Goal: Check status: Check status

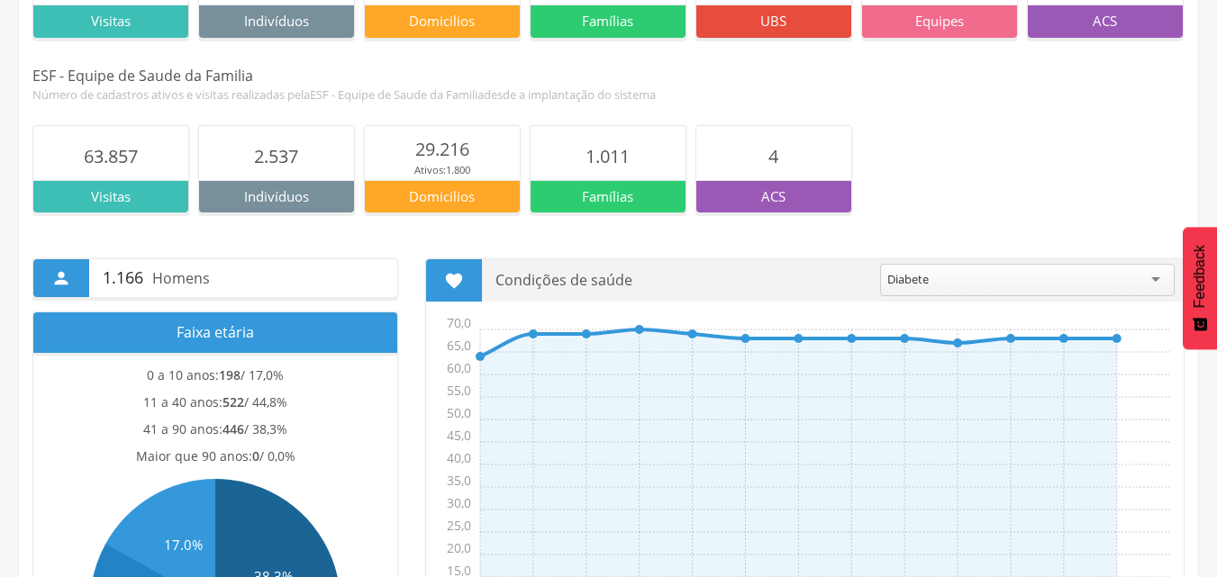
scroll to position [359, 0]
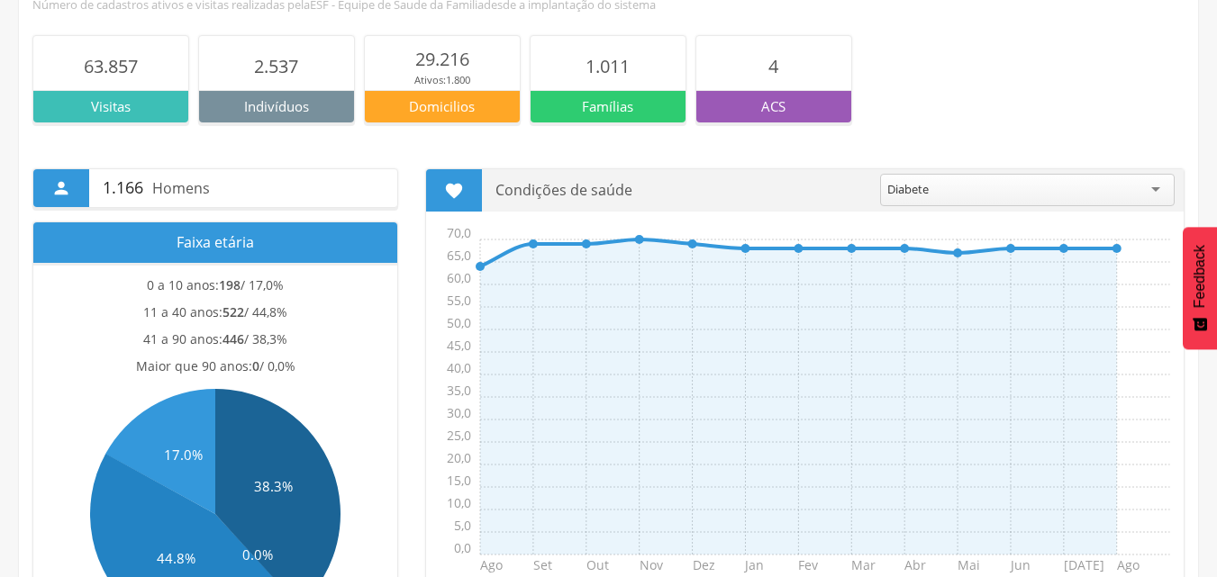
click at [813, 120] on div "ACS" at bounding box center [773, 106] width 155 height 32
click at [798, 97] on p "ACS" at bounding box center [773, 106] width 155 height 19
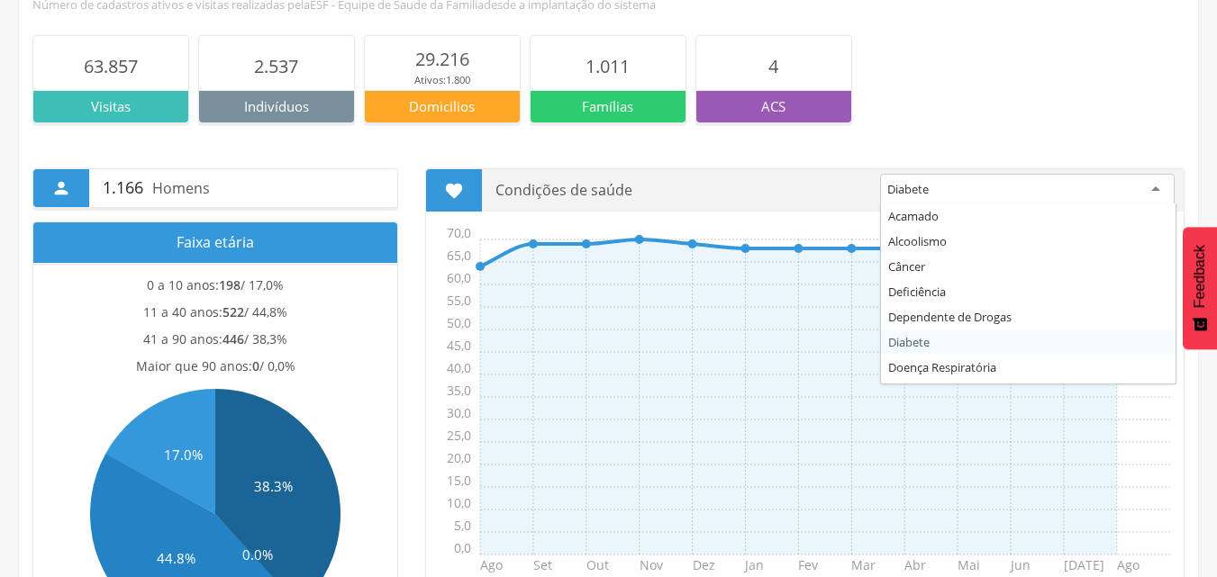
click at [1162, 185] on div "Diabete" at bounding box center [1027, 190] width 295 height 32
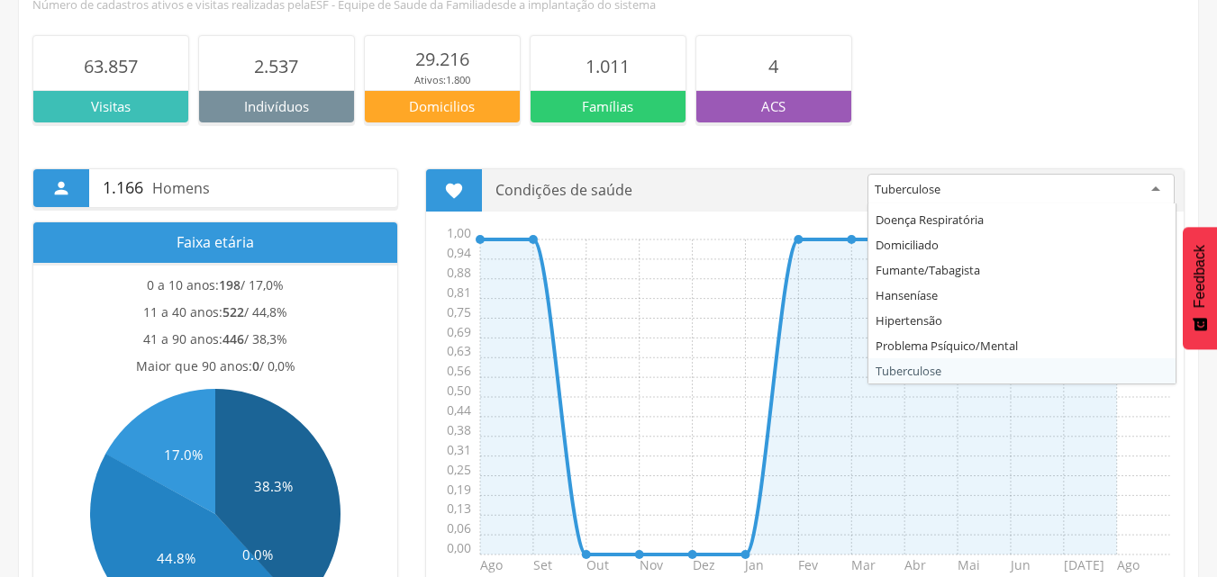
click at [1149, 188] on div "Tuberculose" at bounding box center [1021, 190] width 307 height 32
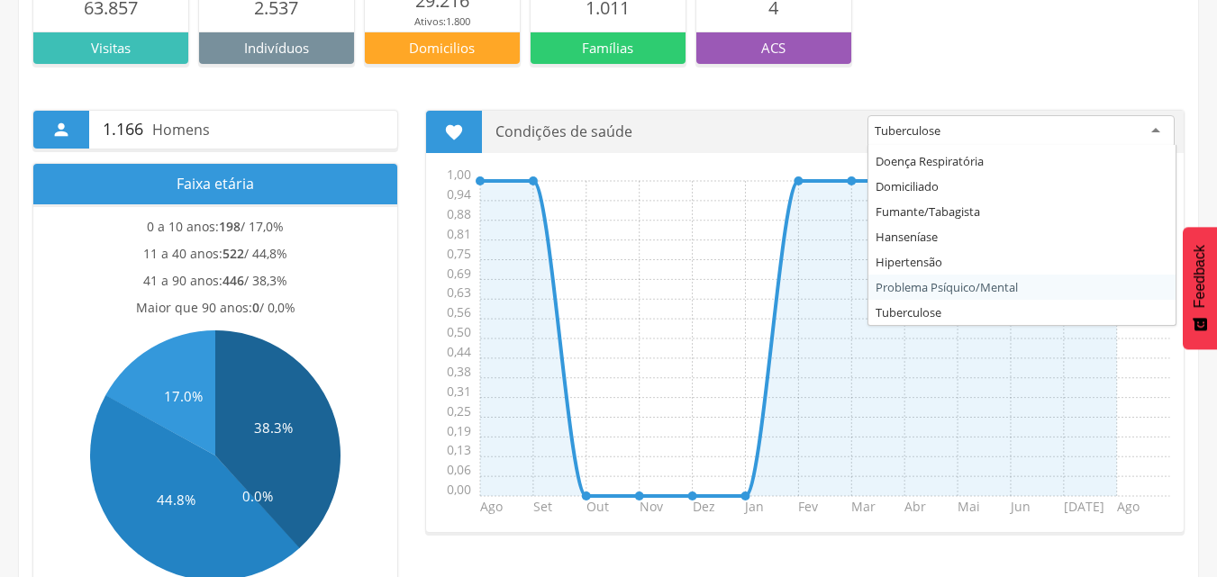
scroll to position [449, 0]
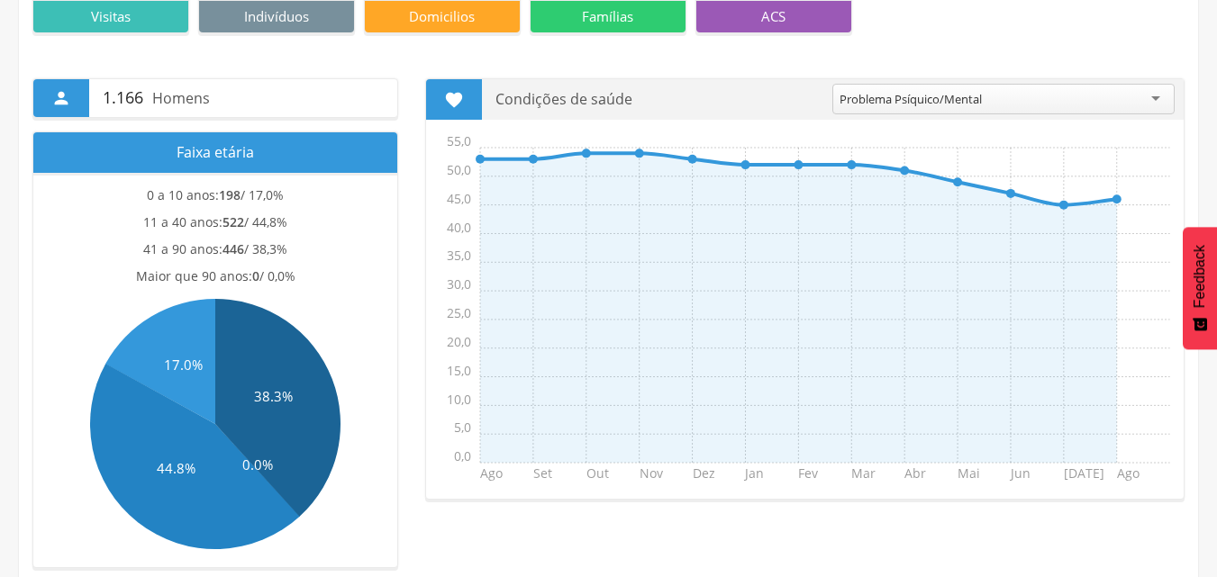
click at [1159, 102] on div "Problema Psíquico/Mental" at bounding box center [1003, 99] width 342 height 31
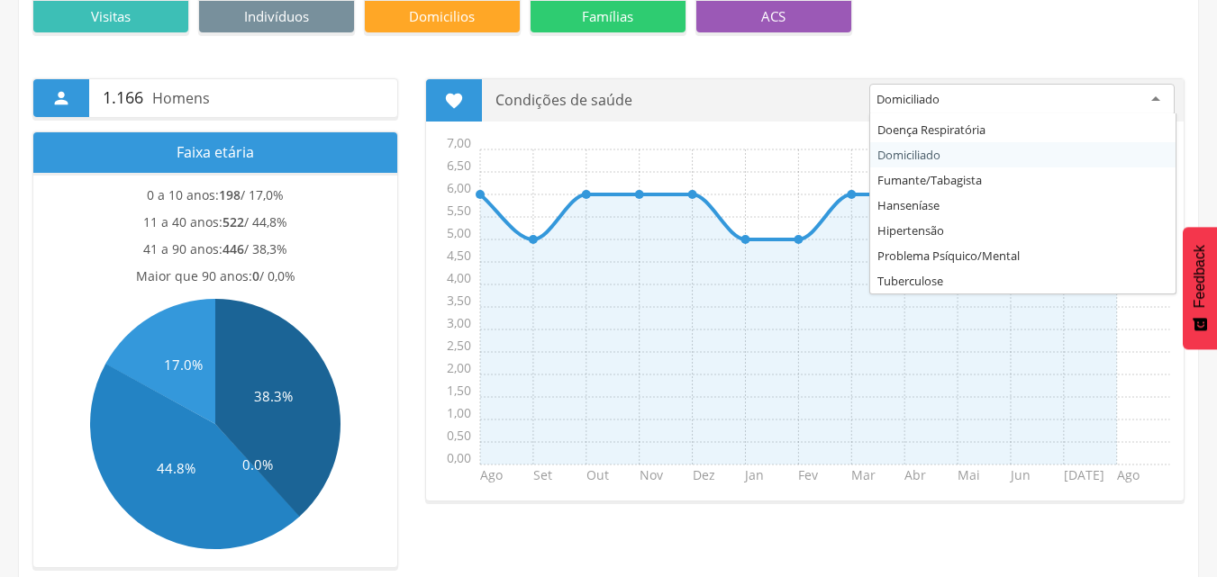
click at [1160, 95] on div "Domiciliado" at bounding box center [1021, 100] width 305 height 32
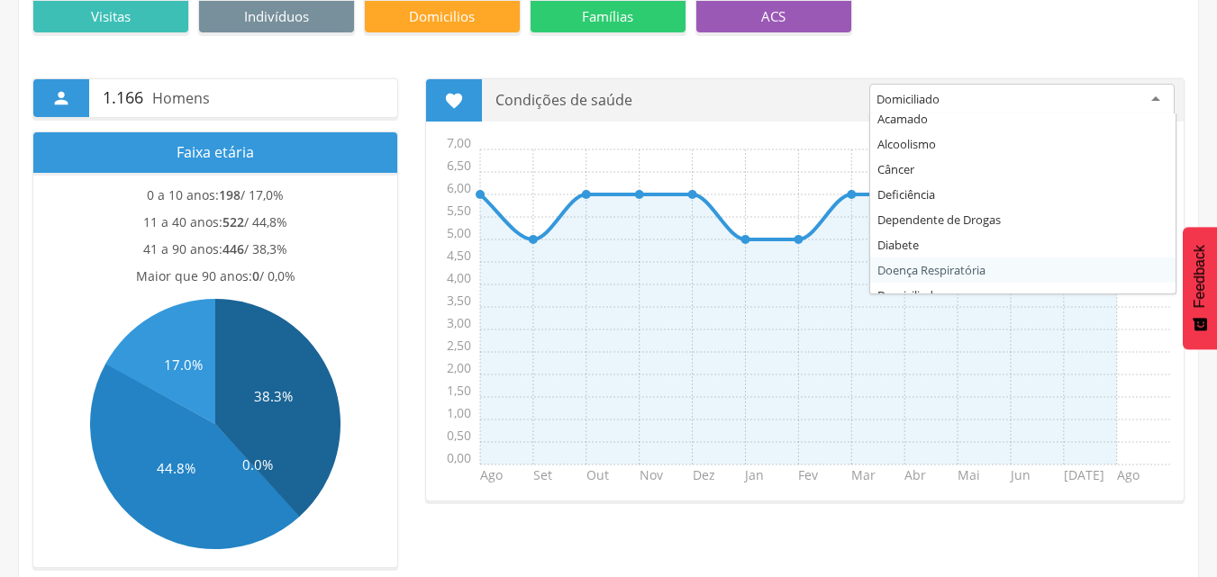
scroll to position [0, 0]
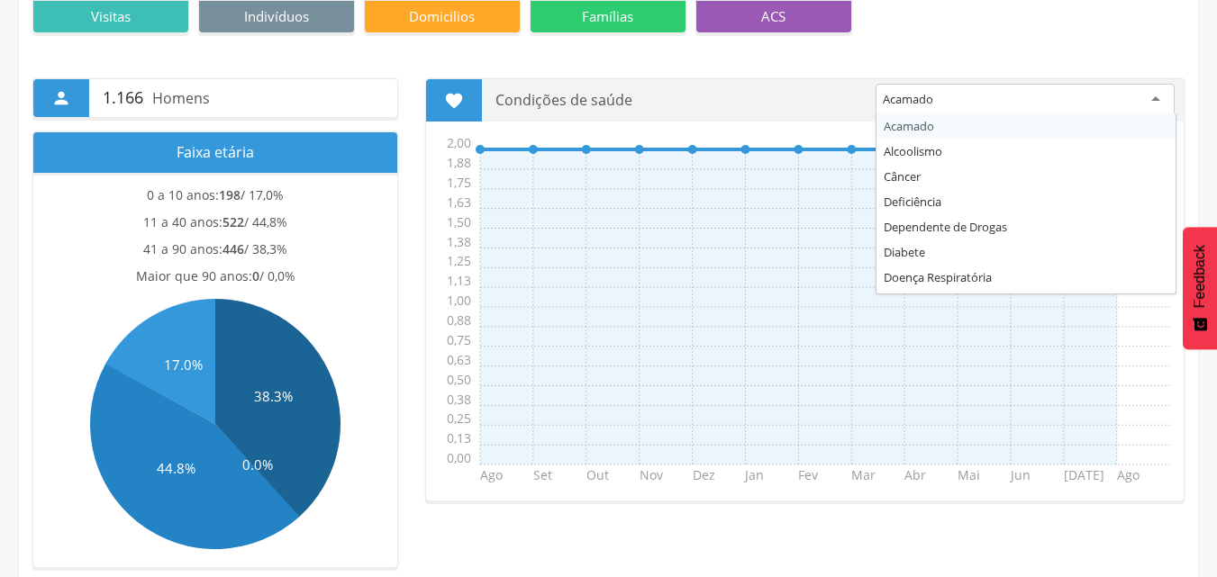
click at [1156, 89] on div "Acamado" at bounding box center [1025, 100] width 299 height 32
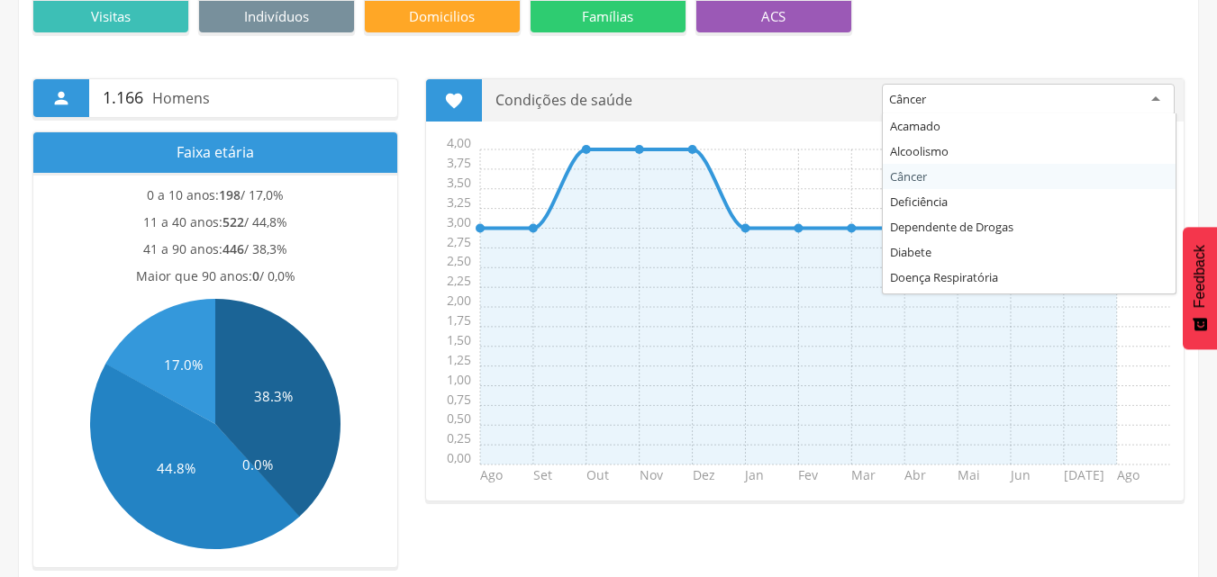
click at [1152, 90] on div "Câncer" at bounding box center [1028, 100] width 293 height 32
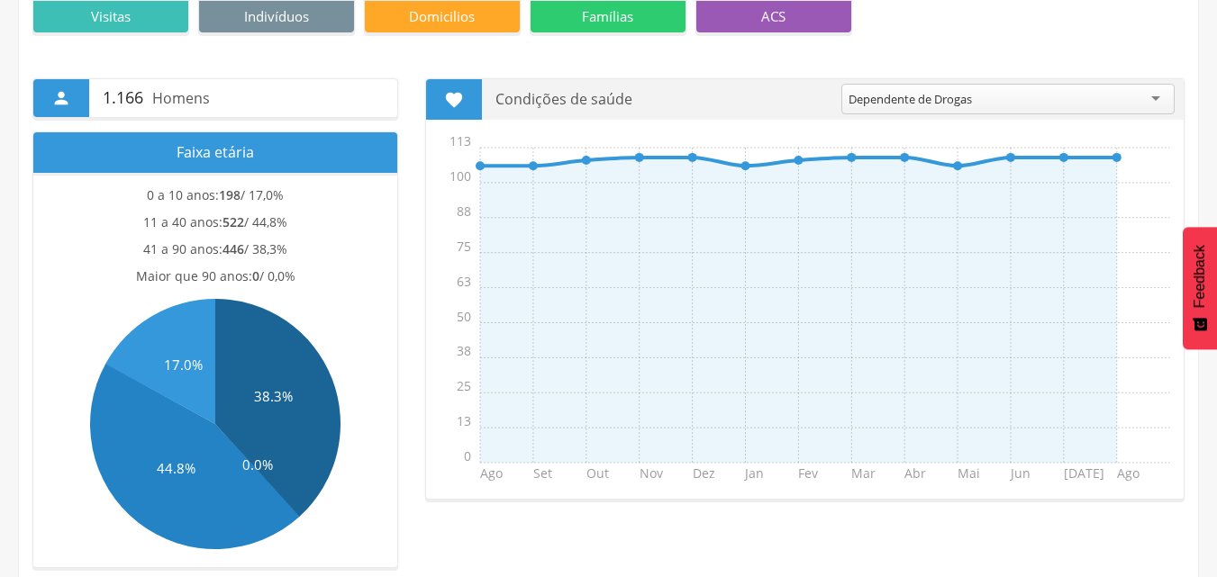
click at [1153, 93] on div "Dependente de Drogas" at bounding box center [1007, 99] width 333 height 31
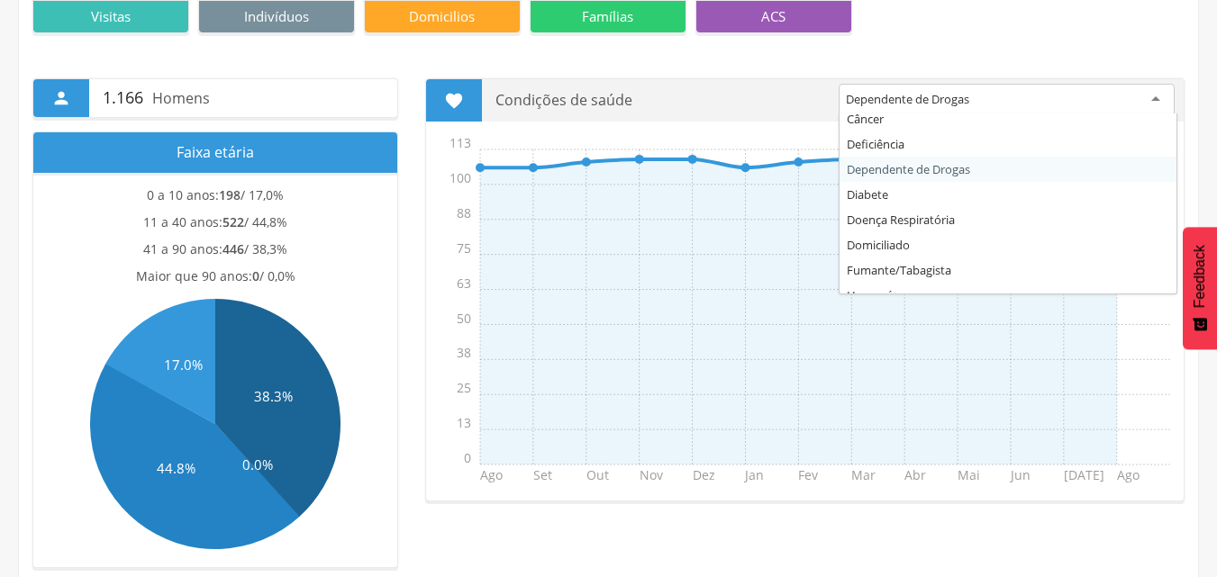
scroll to position [90, 0]
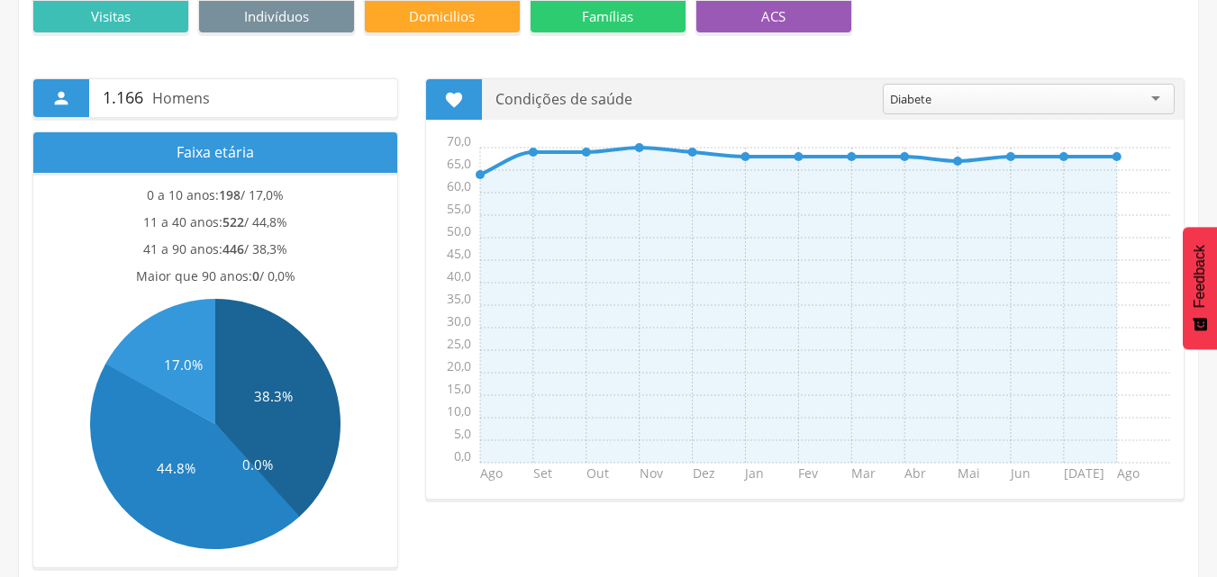
click at [1160, 93] on div "Diabete" at bounding box center [1029, 99] width 292 height 31
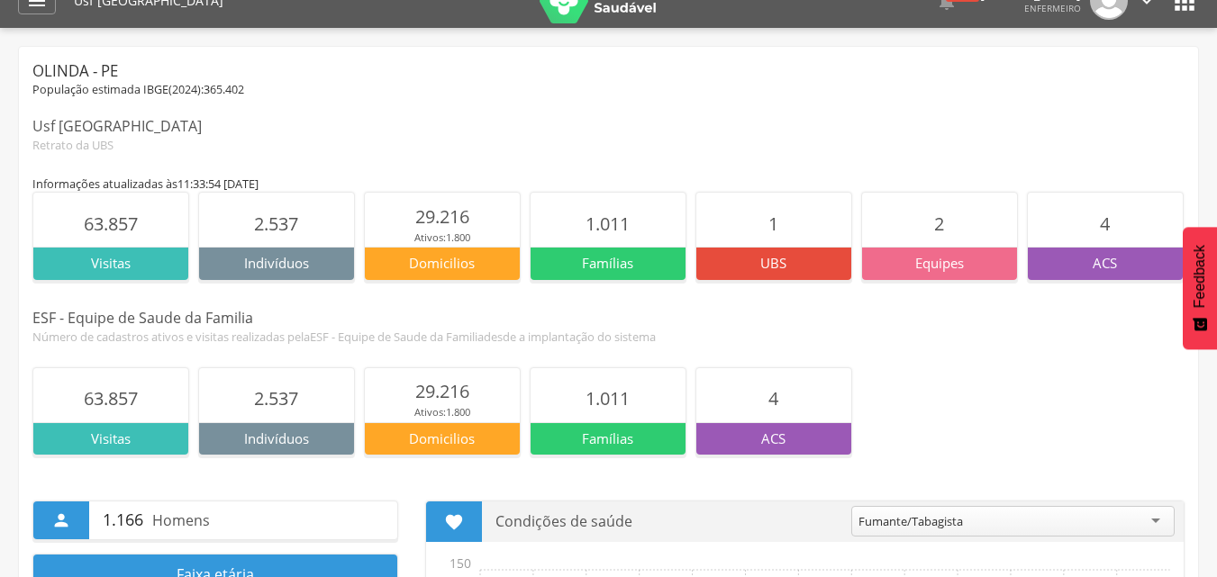
scroll to position [0, 0]
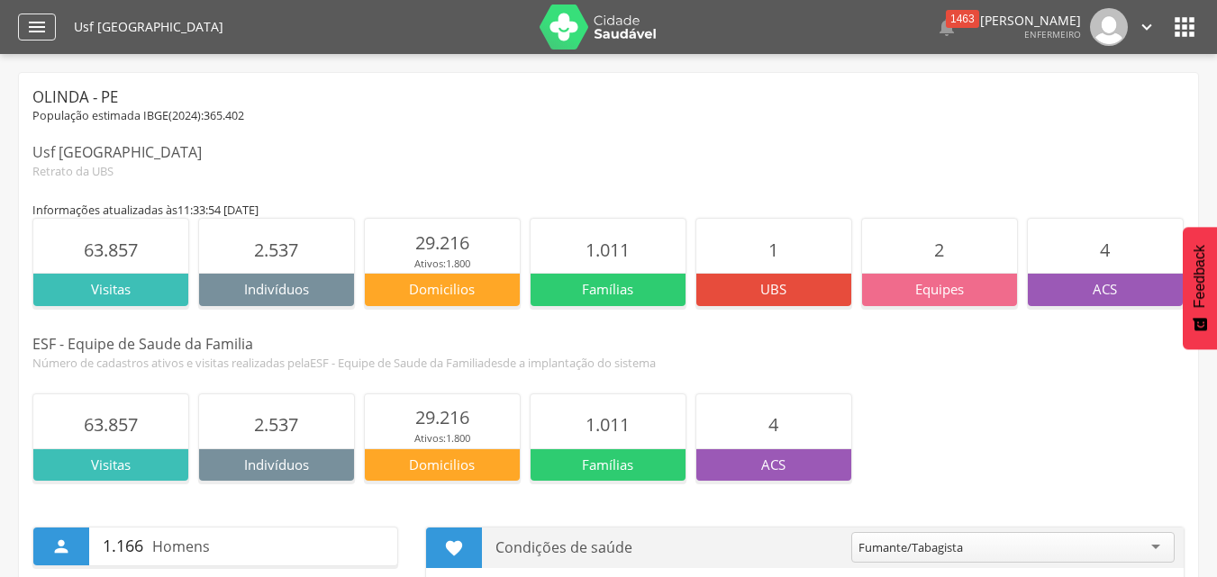
click at [35, 21] on icon "" at bounding box center [37, 27] width 22 height 22
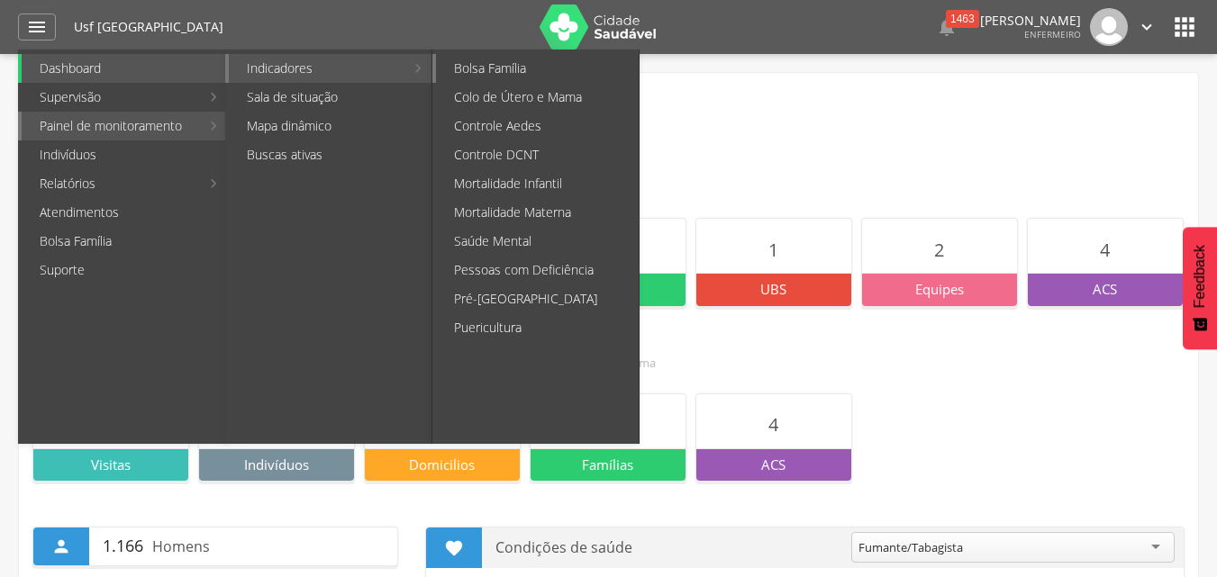
click at [473, 68] on link "Bolsa Família" at bounding box center [537, 68] width 203 height 29
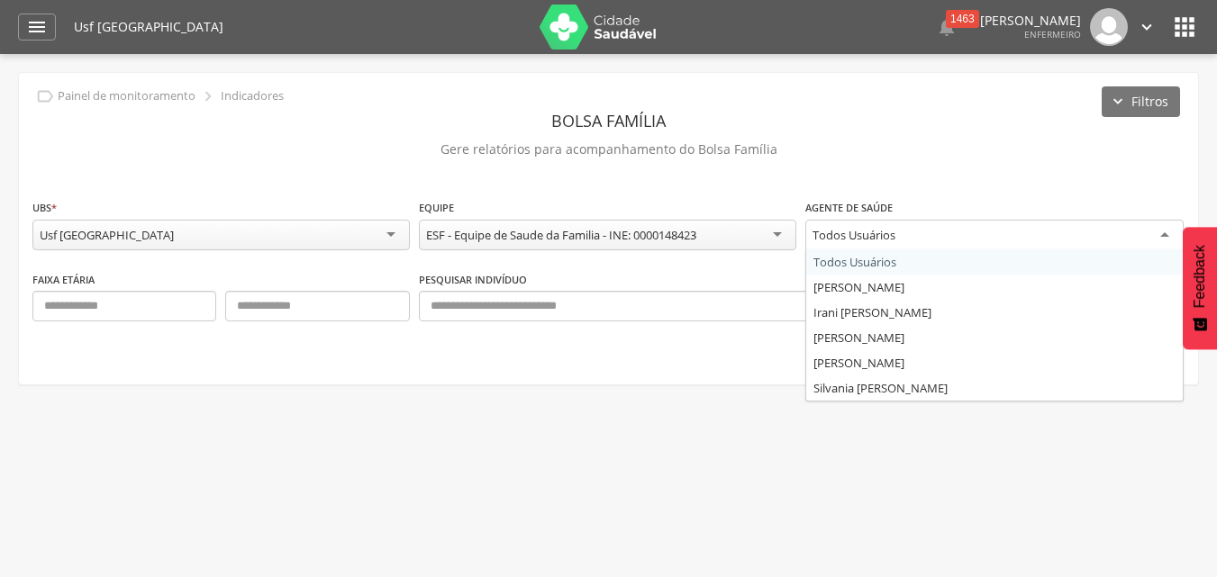
click at [1167, 232] on div "Todos Usuários" at bounding box center [993, 236] width 377 height 32
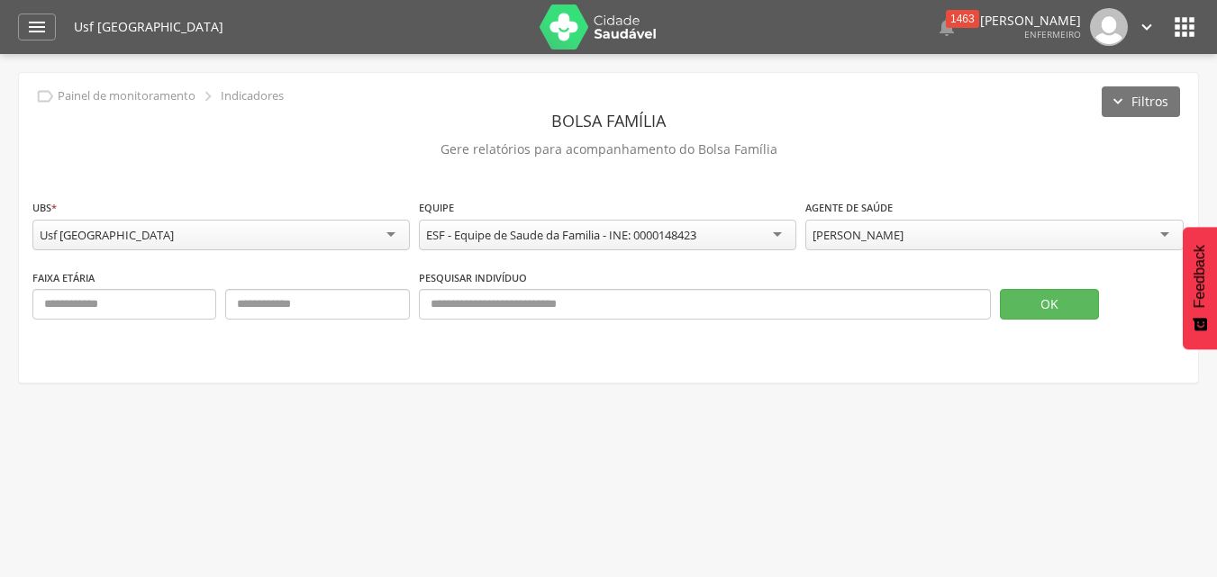
click at [1160, 232] on div "[PERSON_NAME]" at bounding box center [993, 235] width 377 height 31
click at [1068, 308] on button "OK" at bounding box center [1049, 304] width 99 height 31
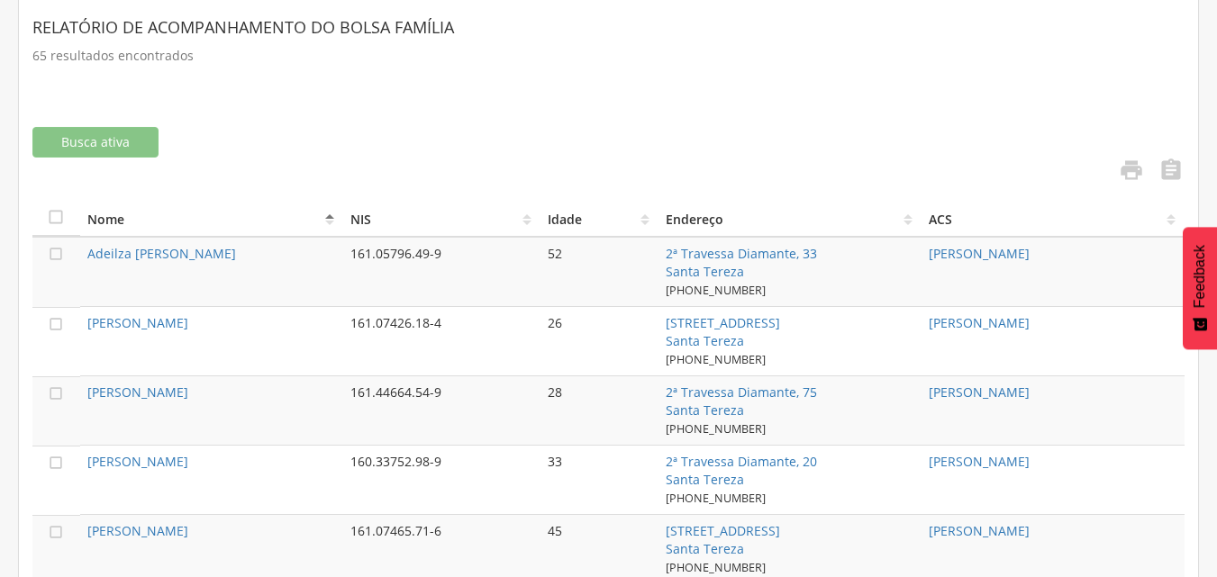
scroll to position [450, 0]
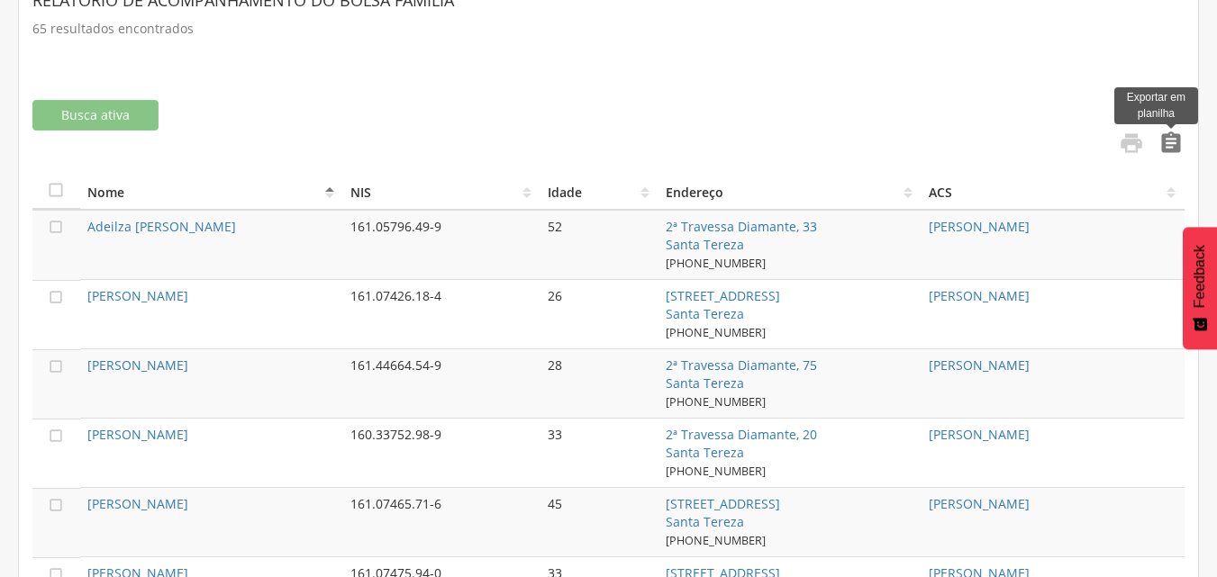
click at [1178, 138] on icon "" at bounding box center [1171, 143] width 25 height 25
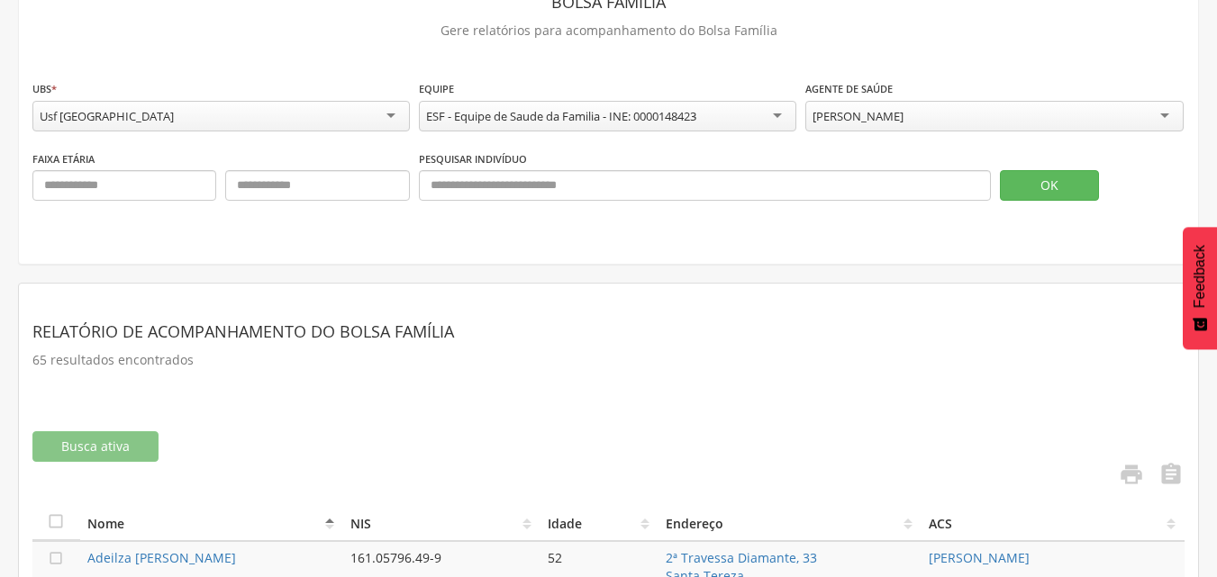
scroll to position [90, 0]
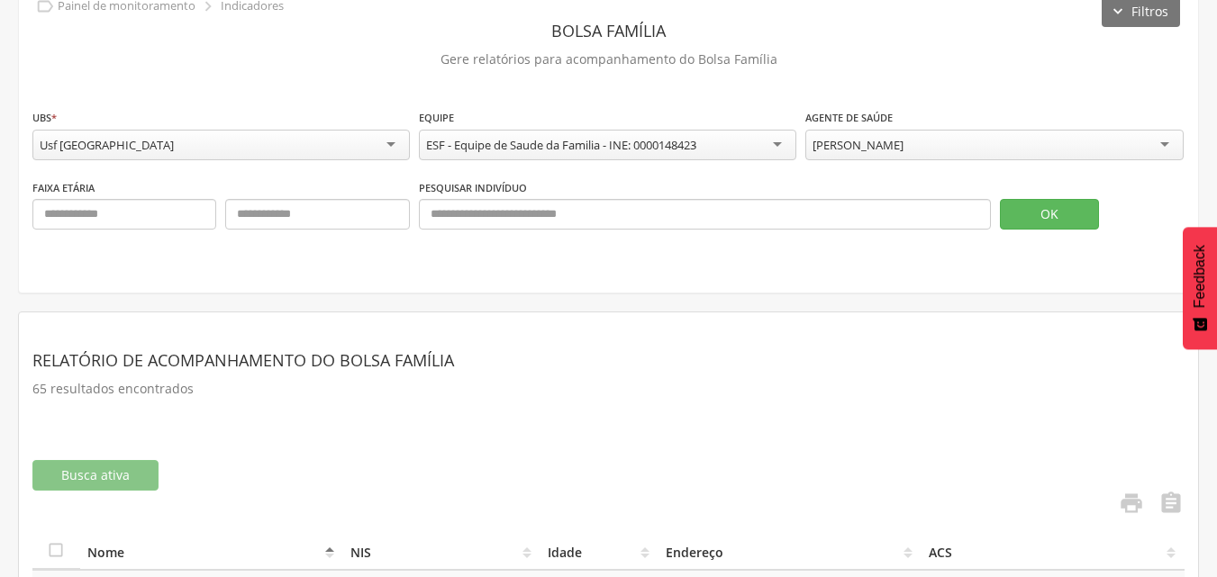
click at [1157, 144] on div "[PERSON_NAME]" at bounding box center [993, 145] width 377 height 31
click at [1056, 214] on button "OK" at bounding box center [1049, 214] width 99 height 31
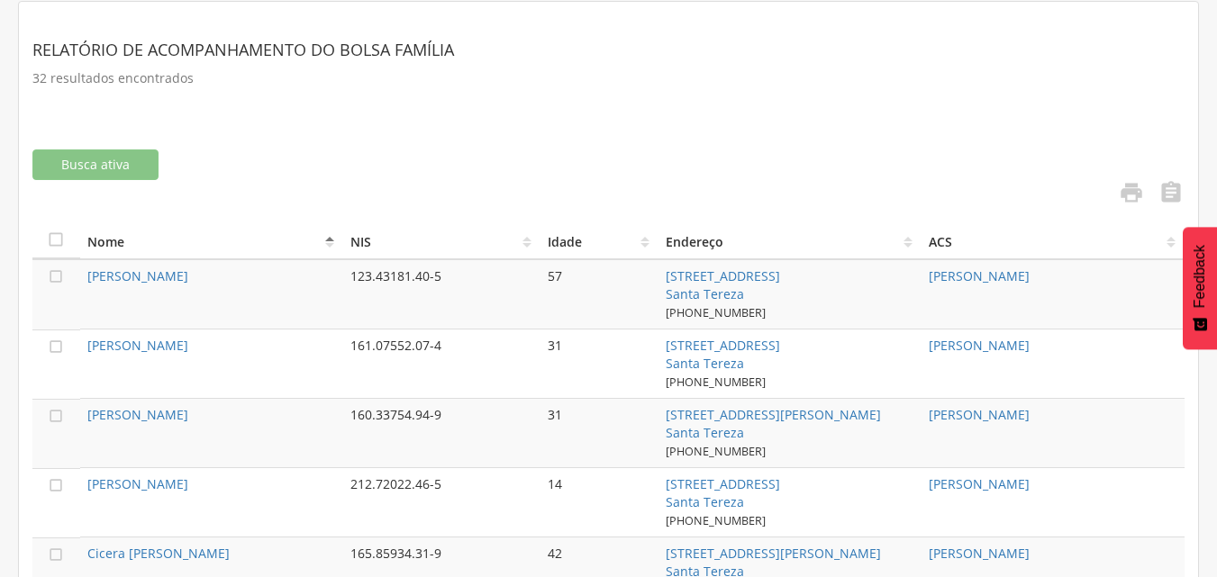
scroll to position [450, 0]
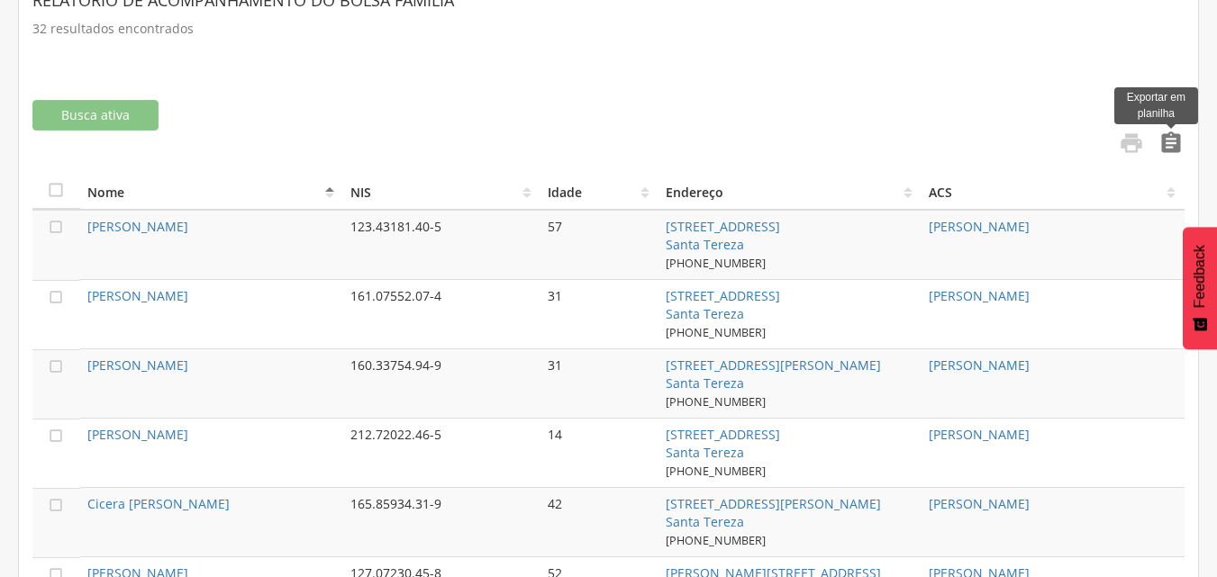
click at [1180, 142] on icon "" at bounding box center [1171, 143] width 25 height 25
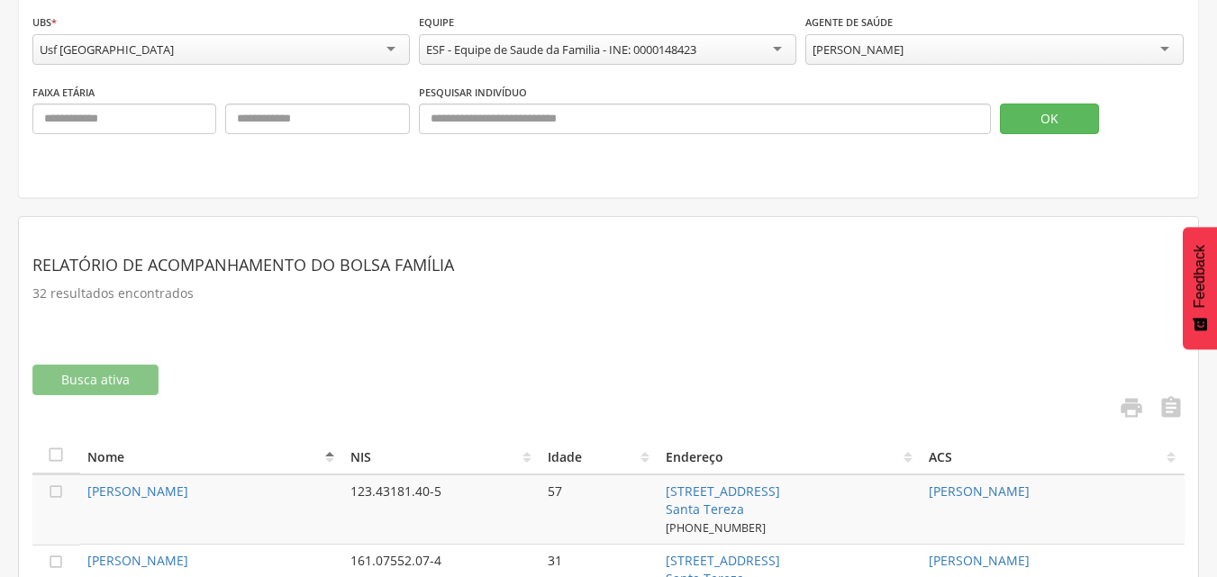
scroll to position [180, 0]
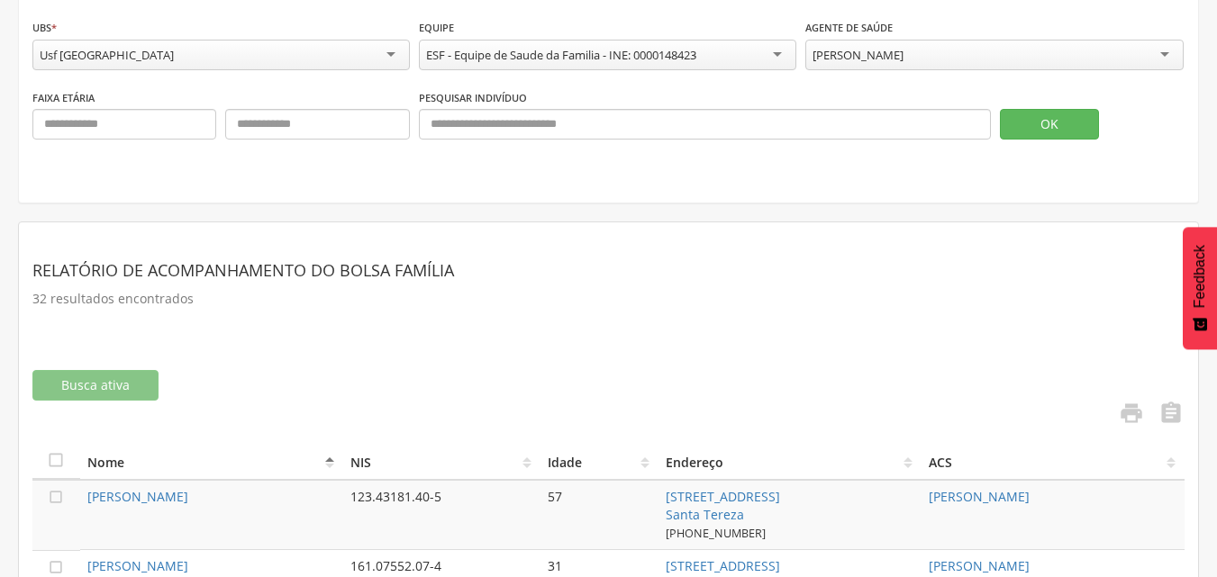
click at [1115, 167] on div "**********" at bounding box center [608, 48] width 1179 height 310
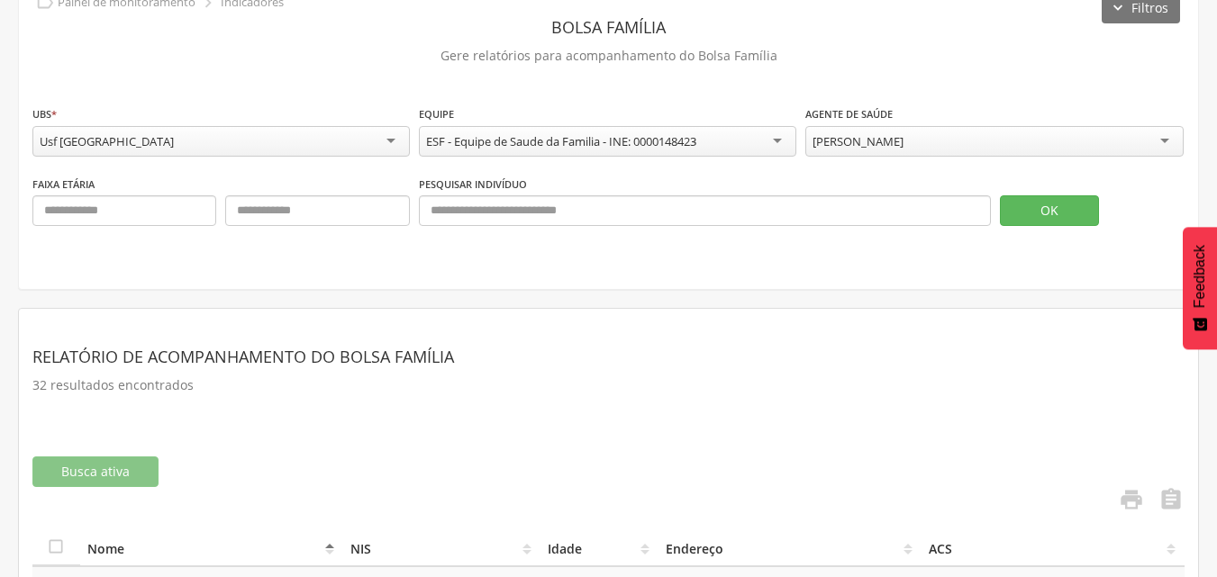
scroll to position [0, 0]
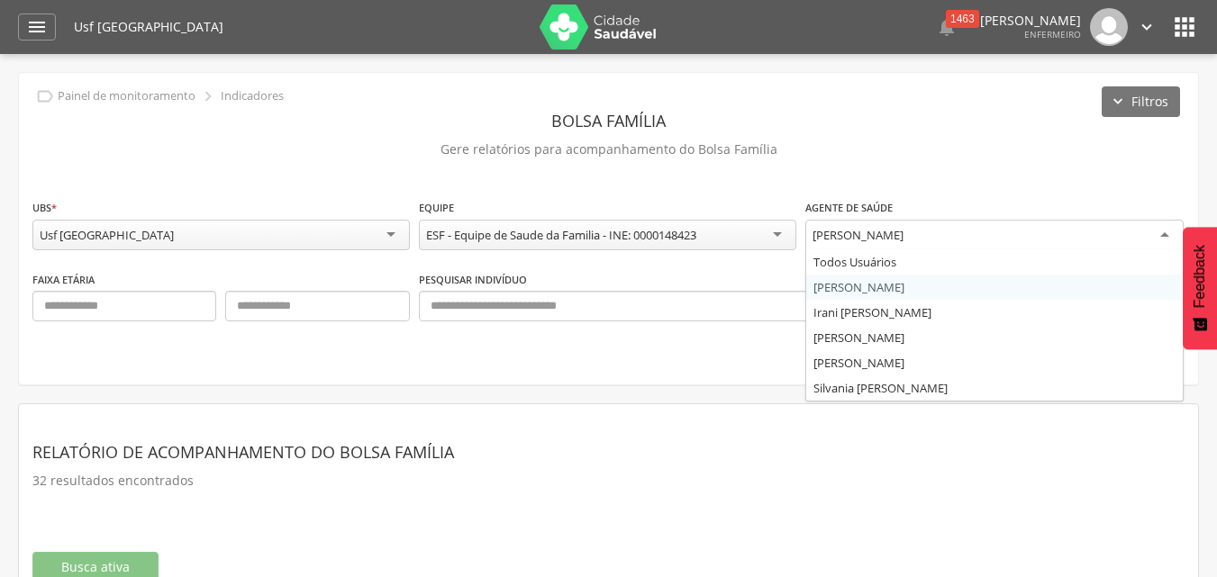
click at [1168, 231] on div "[PERSON_NAME]" at bounding box center [993, 236] width 377 height 32
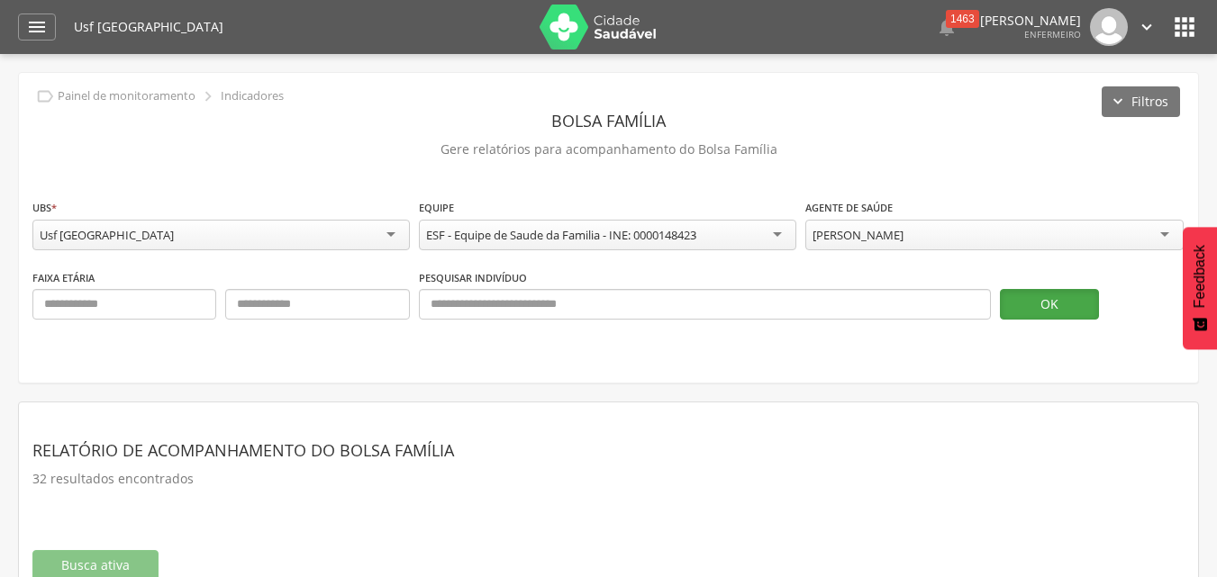
click at [1035, 302] on button "OK" at bounding box center [1049, 304] width 99 height 31
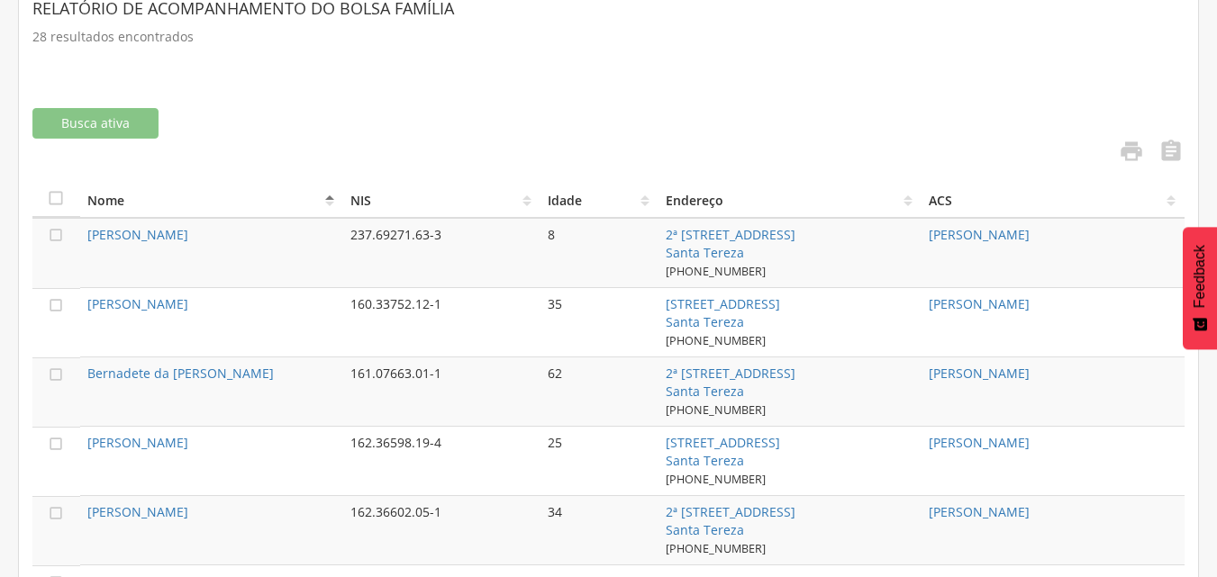
scroll to position [450, 0]
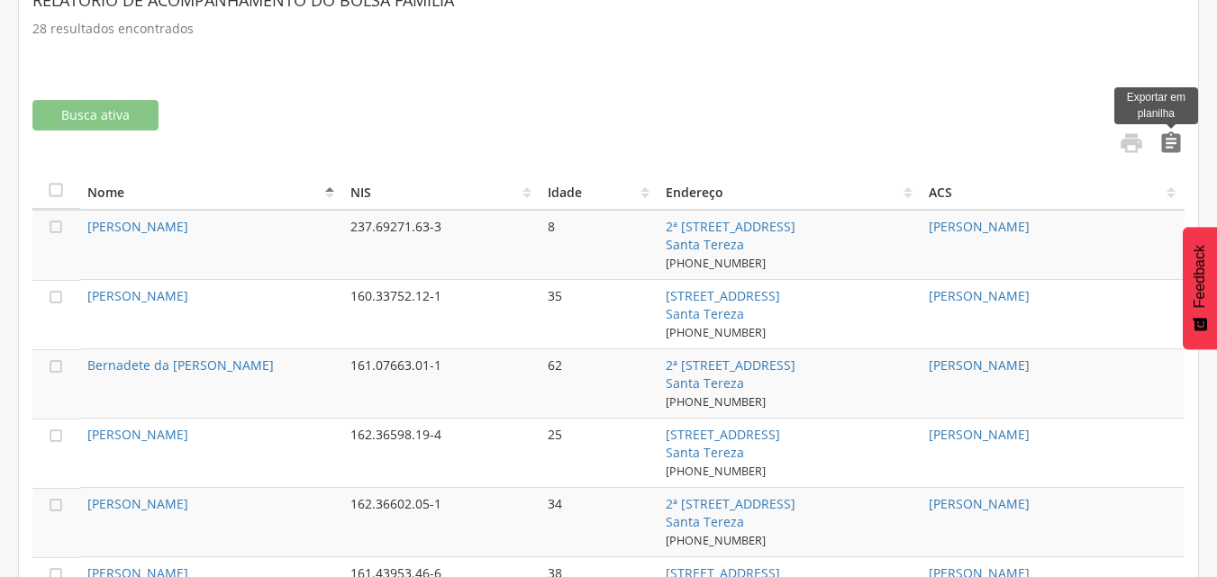
click at [1168, 144] on icon "" at bounding box center [1171, 143] width 25 height 25
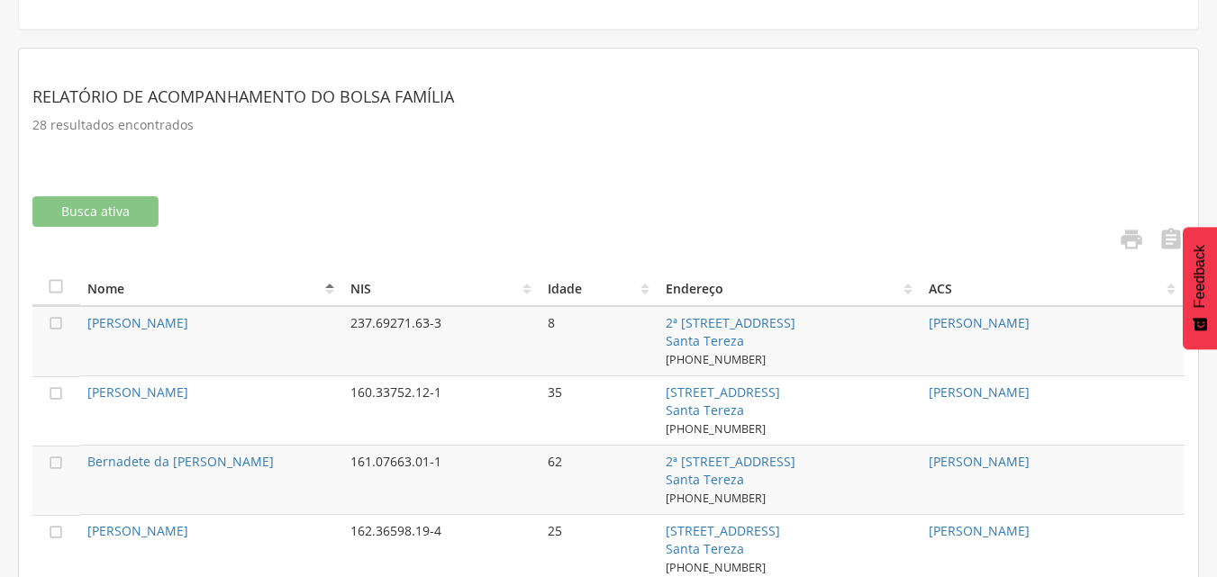
scroll to position [180, 0]
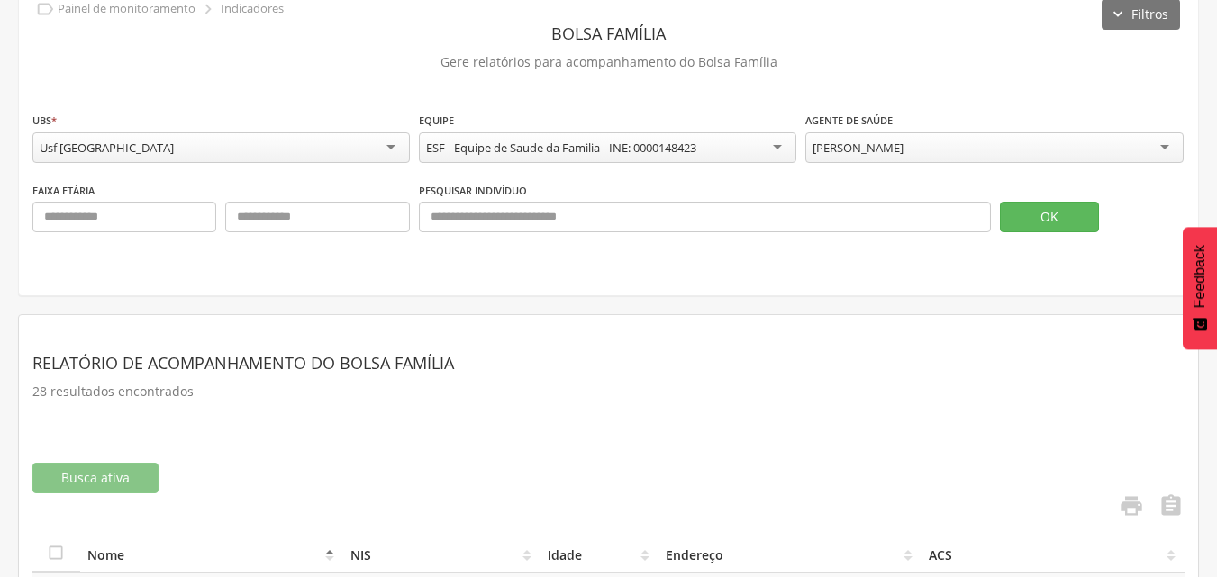
scroll to position [0, 0]
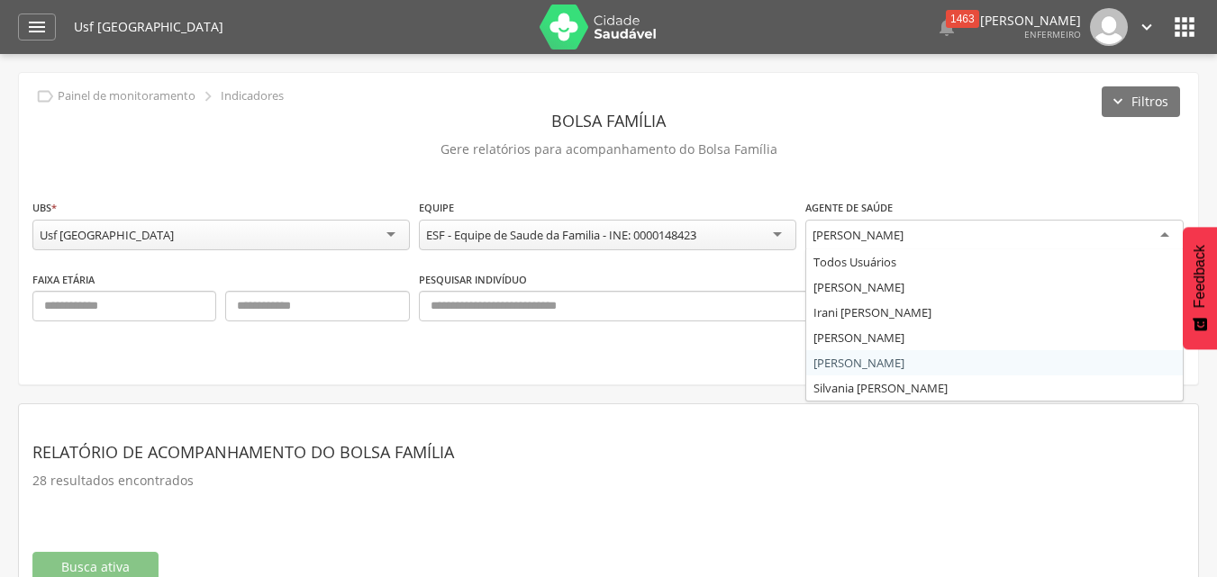
click at [1169, 238] on div "[PERSON_NAME]" at bounding box center [993, 236] width 377 height 32
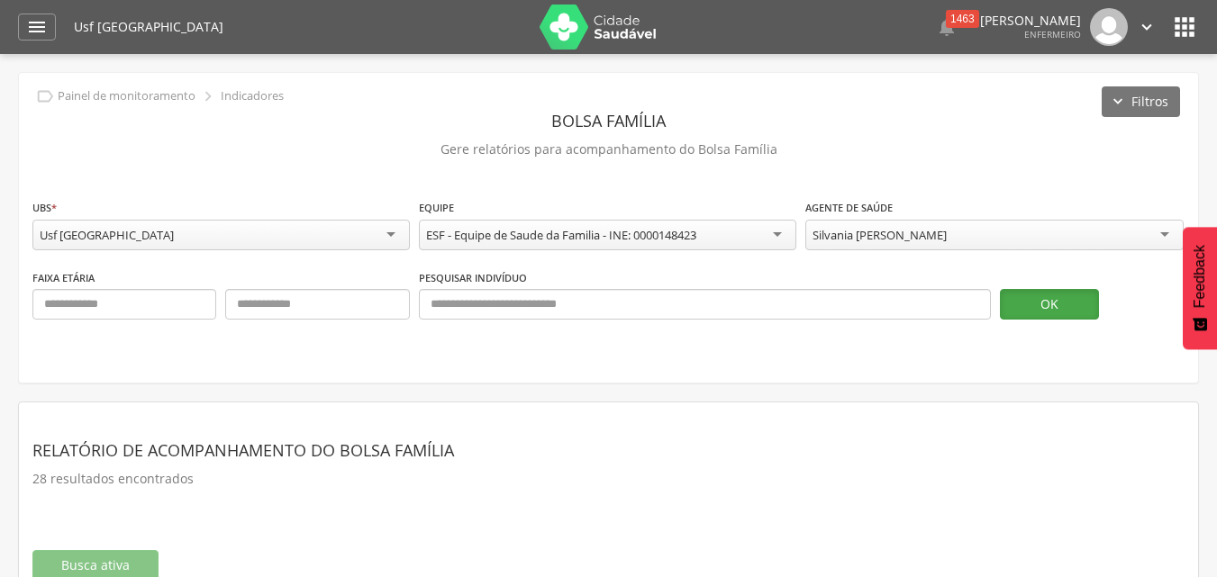
click at [1045, 300] on button "OK" at bounding box center [1049, 304] width 99 height 31
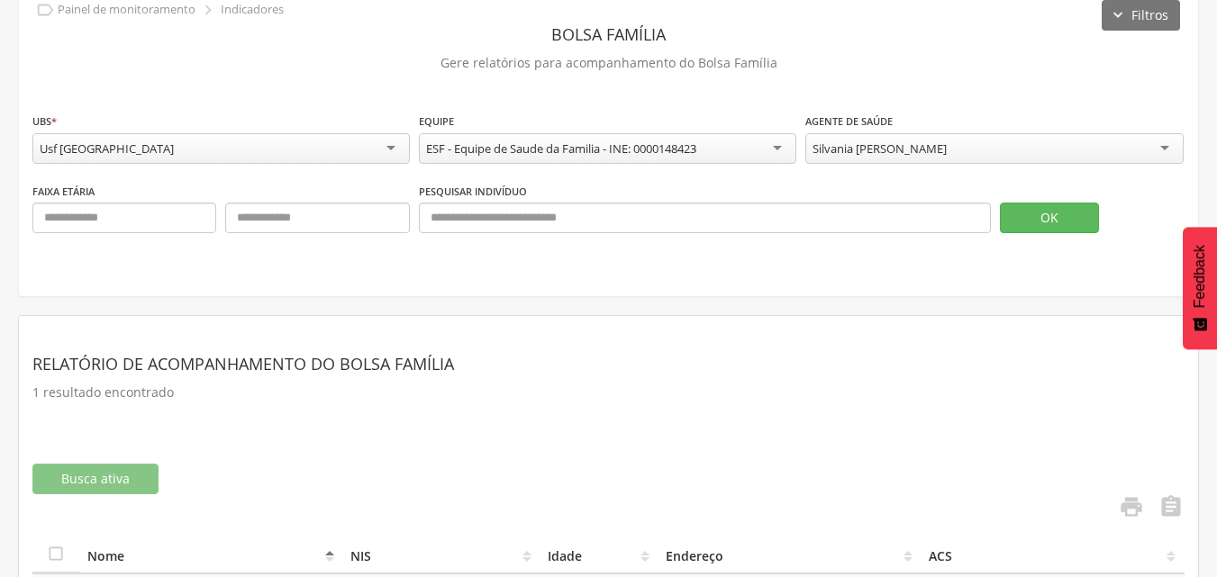
scroll to position [185, 0]
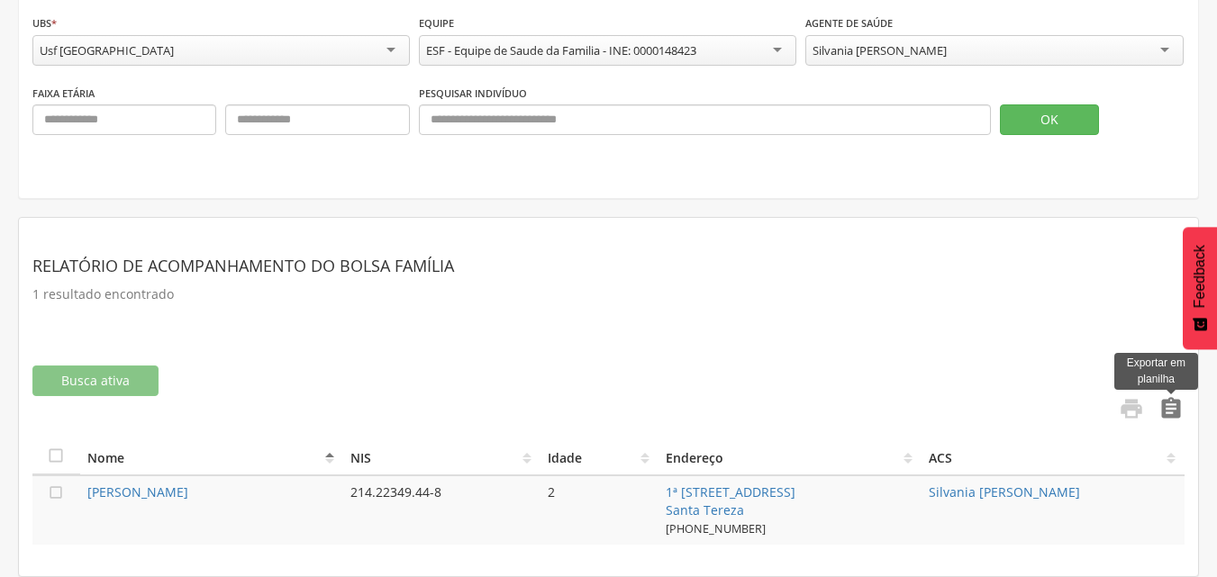
click at [1172, 407] on icon "" at bounding box center [1171, 408] width 25 height 25
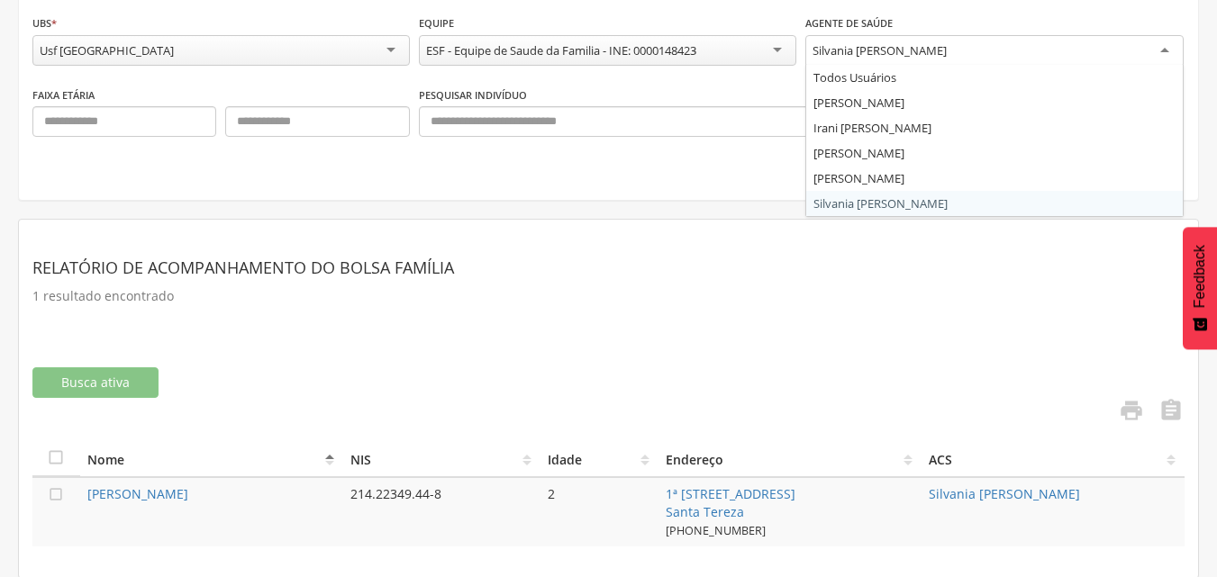
click at [1169, 48] on div "Silvania [PERSON_NAME]" at bounding box center [993, 51] width 377 height 32
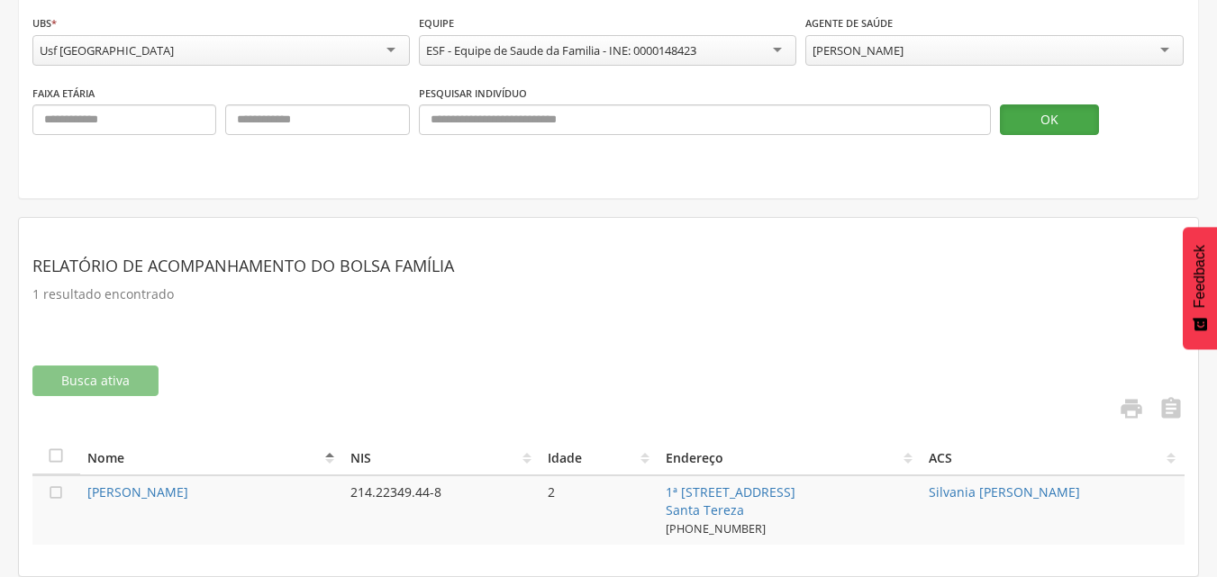
click at [1076, 120] on button "OK" at bounding box center [1049, 120] width 99 height 31
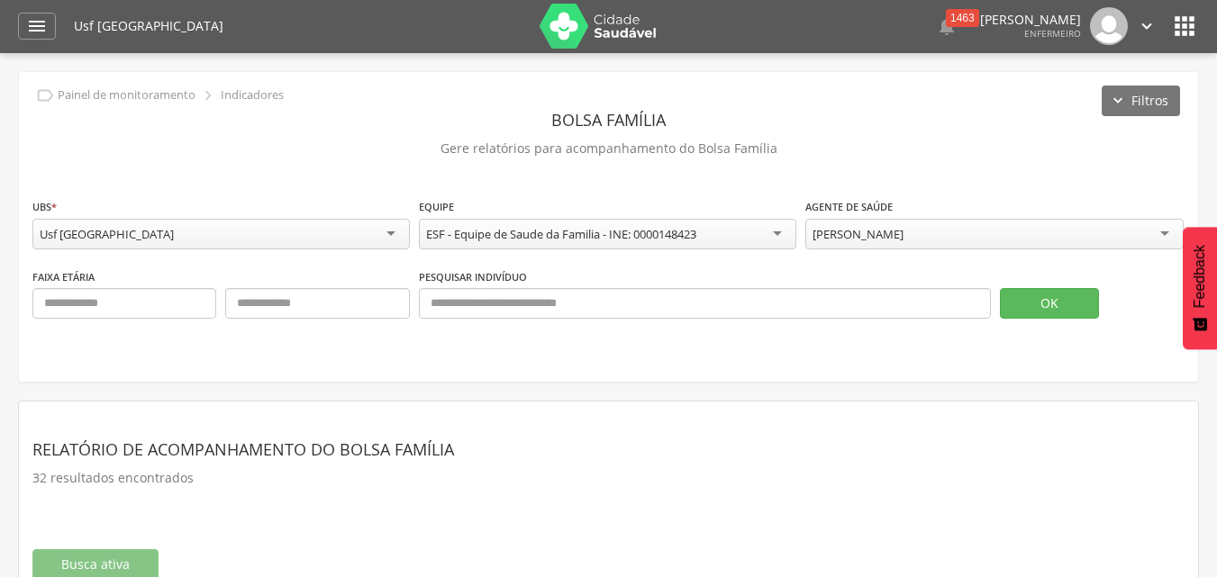
scroll to position [0, 0]
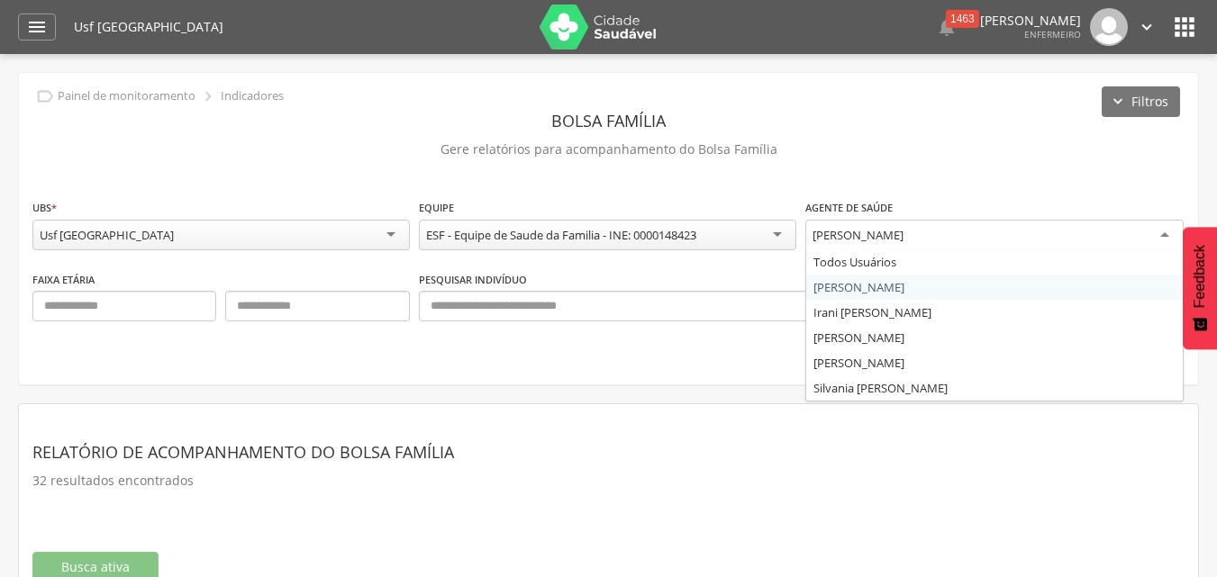
click at [1170, 239] on div "[PERSON_NAME]" at bounding box center [993, 236] width 377 height 32
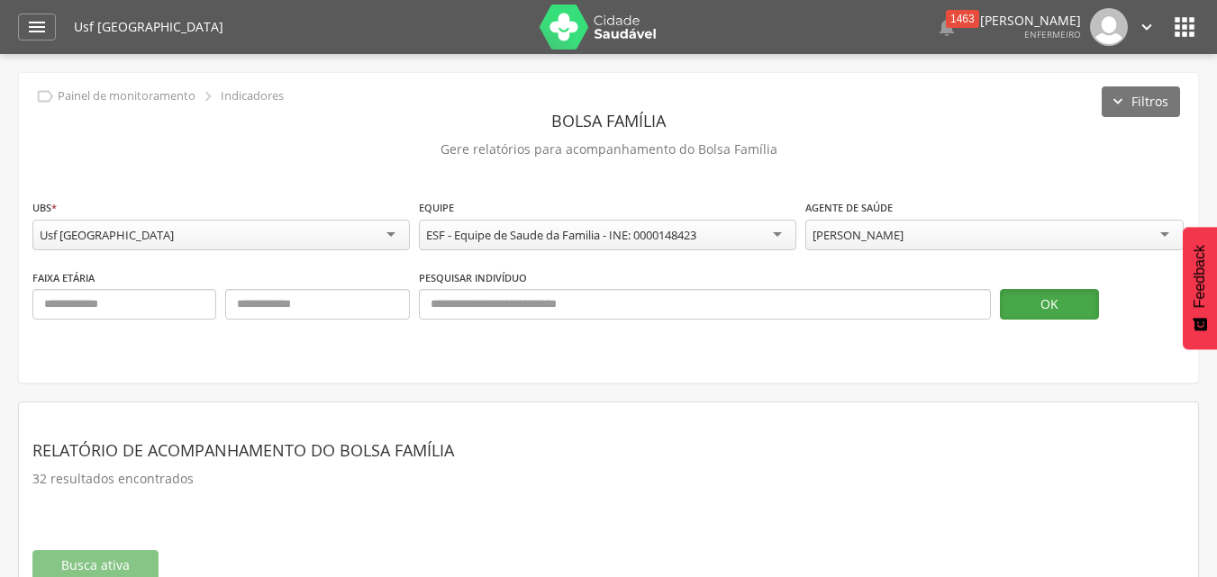
click at [1045, 306] on button "OK" at bounding box center [1049, 304] width 99 height 31
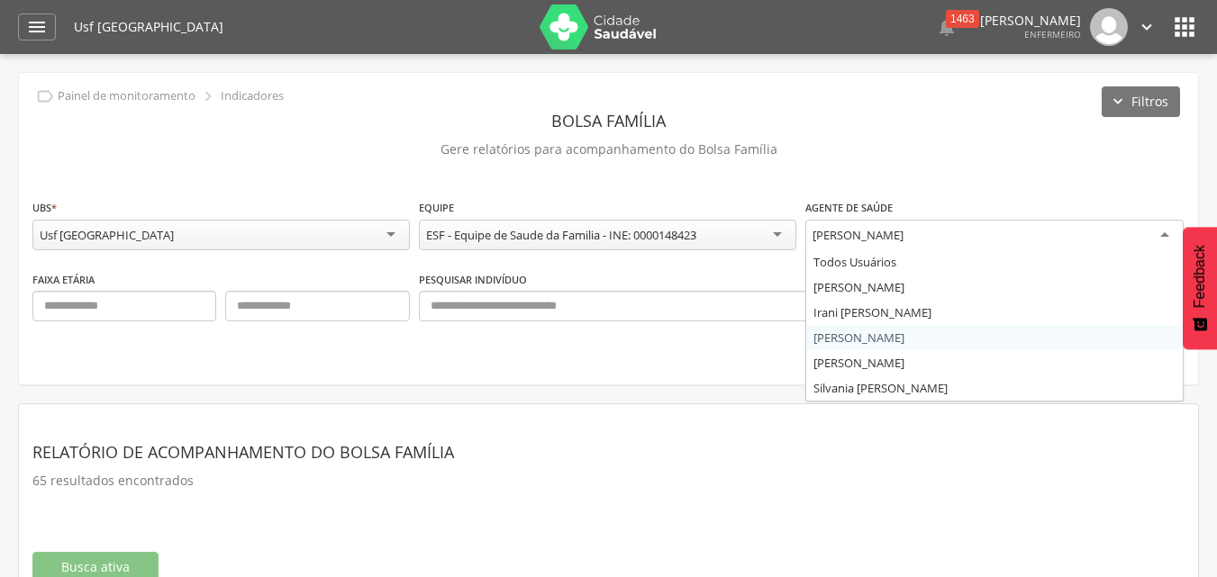
click at [1159, 235] on div "[PERSON_NAME]" at bounding box center [993, 236] width 377 height 32
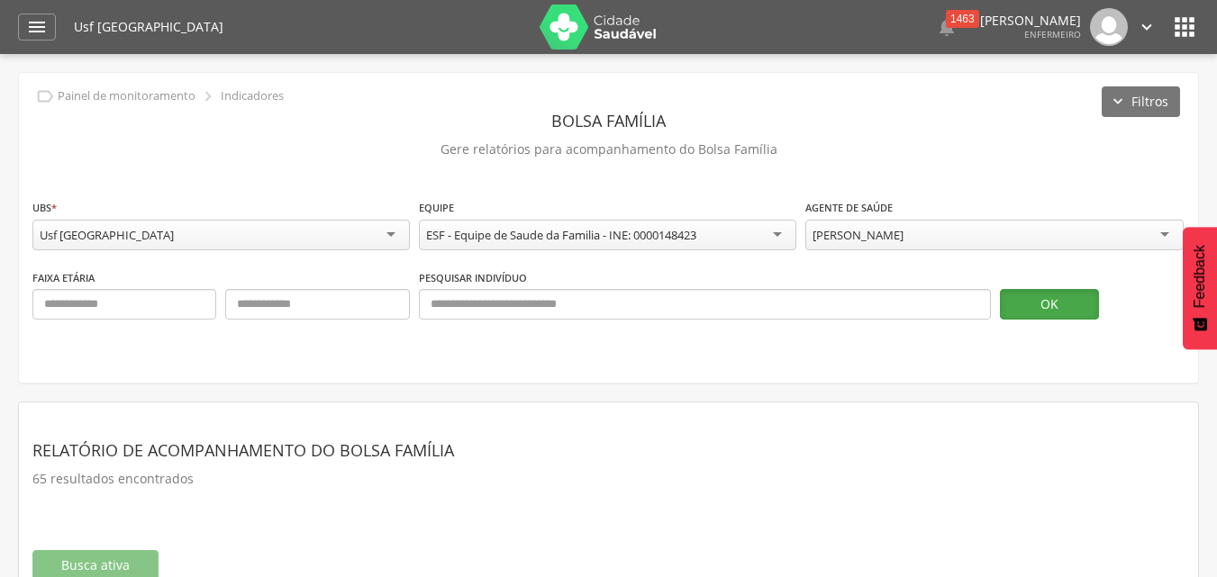
click at [1029, 295] on button "OK" at bounding box center [1049, 304] width 99 height 31
